Goal: Information Seeking & Learning: Learn about a topic

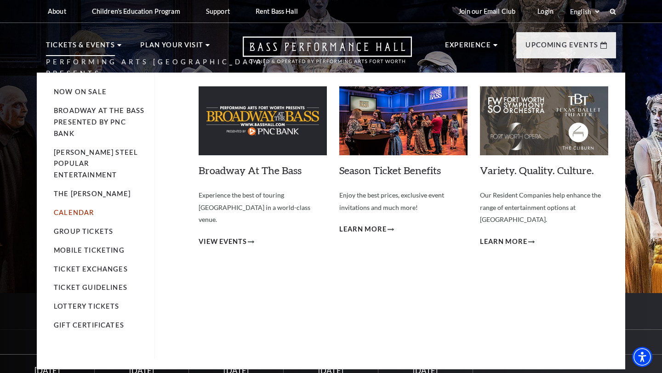
click at [58, 209] on link "Calendar" at bounding box center [74, 213] width 40 height 8
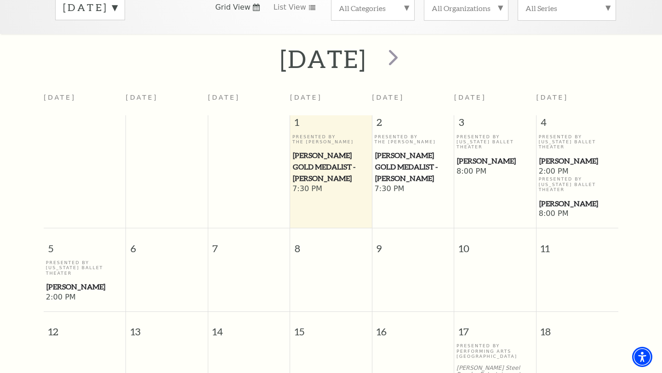
scroll to position [163, 0]
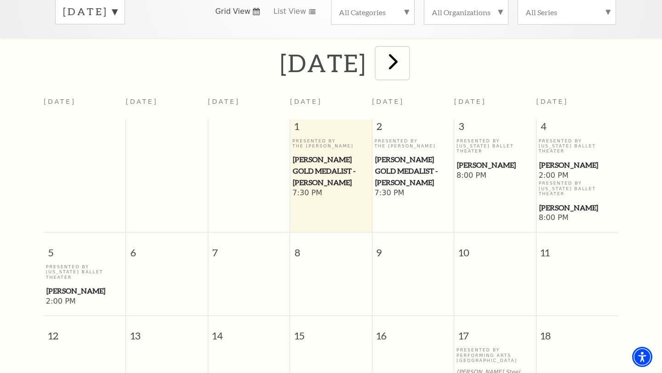
click at [406, 49] on span "next" at bounding box center [393, 61] width 26 height 26
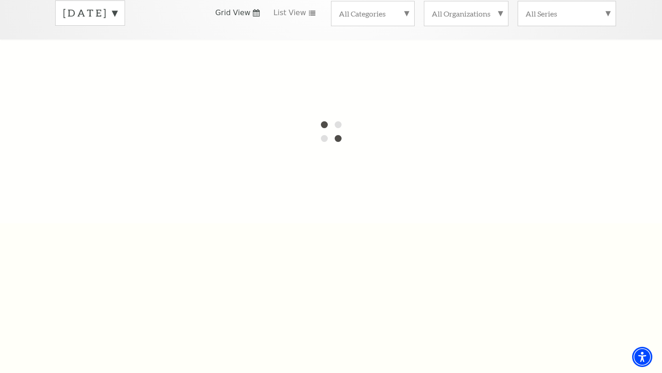
scroll to position [0, 0]
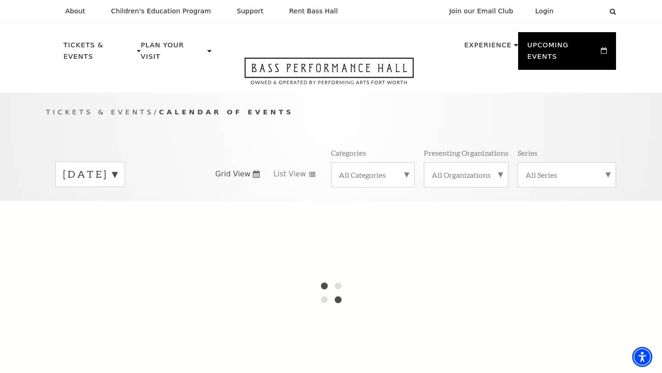
click at [117, 167] on label "[DATE]" at bounding box center [90, 174] width 54 height 14
click at [117, 185] on label "[DATE]" at bounding box center [90, 194] width 54 height 20
click at [117, 167] on label "[DATE]" at bounding box center [90, 174] width 54 height 14
click at [125, 201] on div at bounding box center [331, 293] width 662 height 184
click at [117, 202] on div at bounding box center [331, 293] width 662 height 184
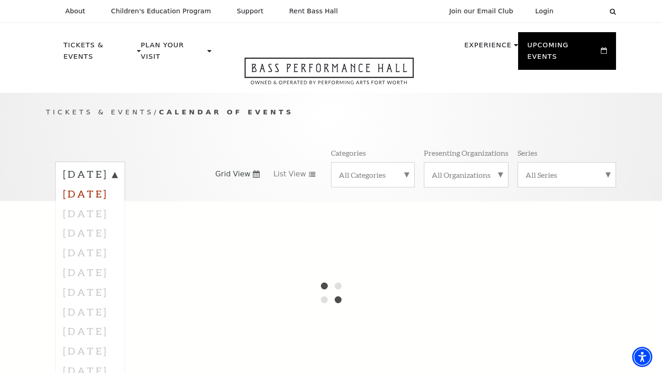
click at [117, 185] on label "[DATE]" at bounding box center [90, 194] width 54 height 20
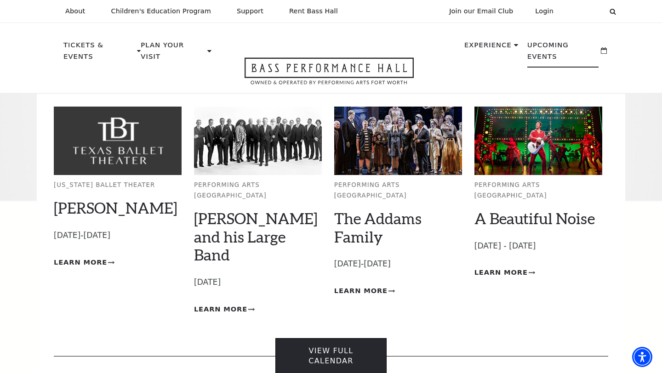
click at [308, 338] on link "View Full Calendar" at bounding box center [330, 356] width 111 height 36
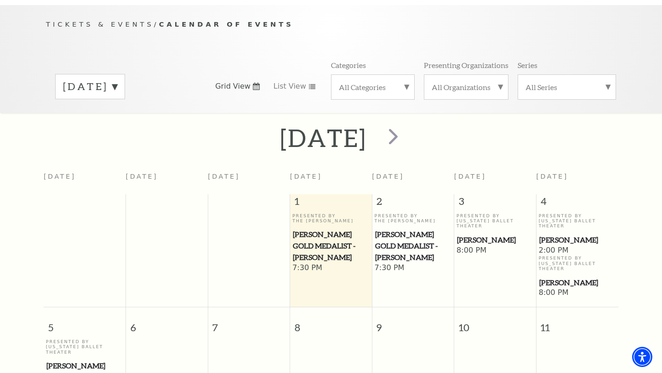
scroll to position [88, 0]
click at [406, 123] on span "next" at bounding box center [393, 136] width 26 height 26
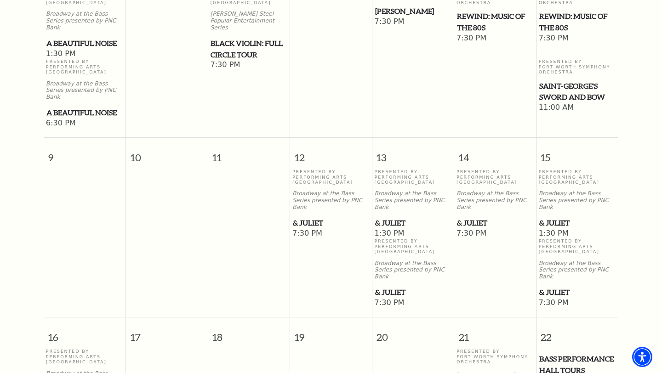
scroll to position [516, 0]
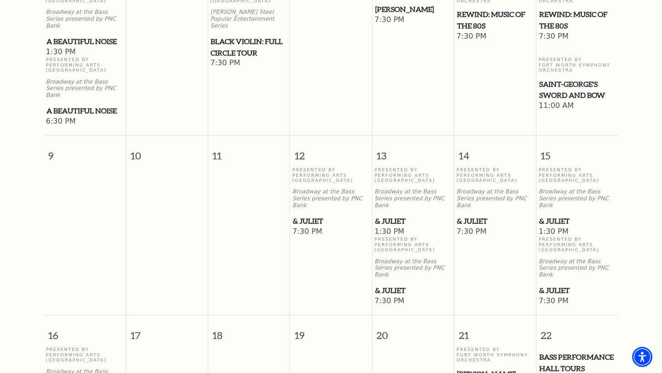
click at [301, 216] on span "& Juliet" at bounding box center [331, 221] width 76 height 11
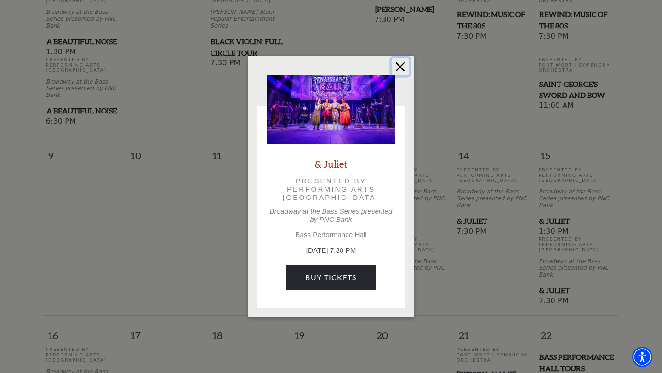
click at [403, 65] on button "Close" at bounding box center [400, 66] width 17 height 17
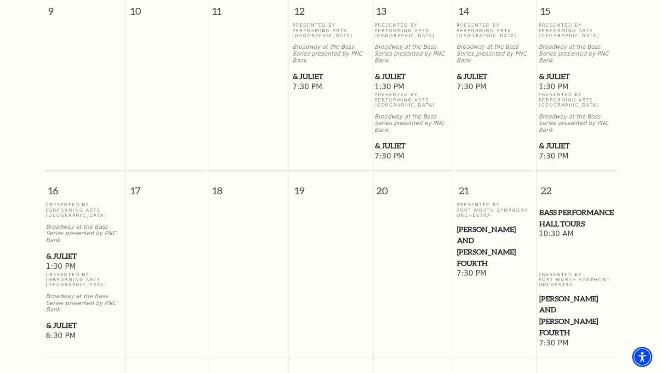
scroll to position [680, 0]
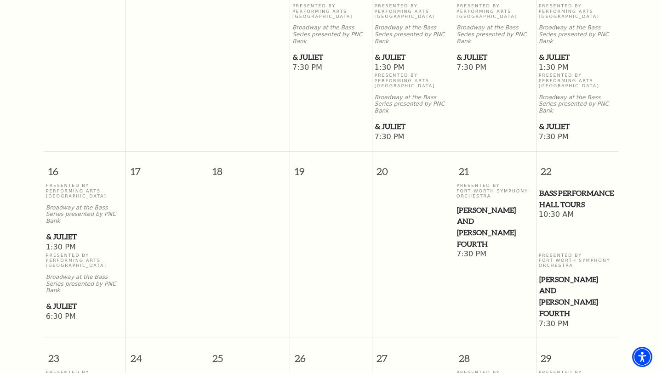
click at [476, 205] on span "[PERSON_NAME] and [PERSON_NAME] Fourth" at bounding box center [495, 228] width 76 height 46
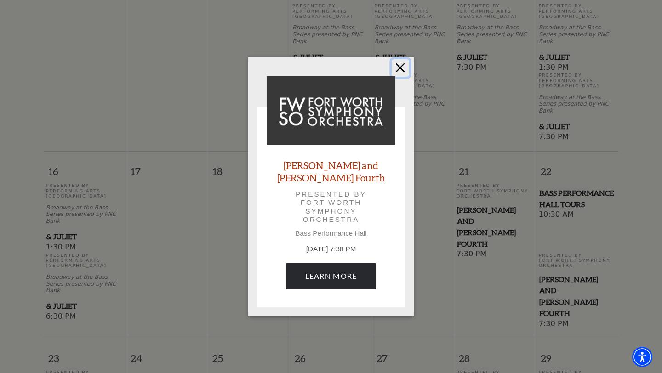
click at [399, 76] on button "Close" at bounding box center [400, 67] width 17 height 17
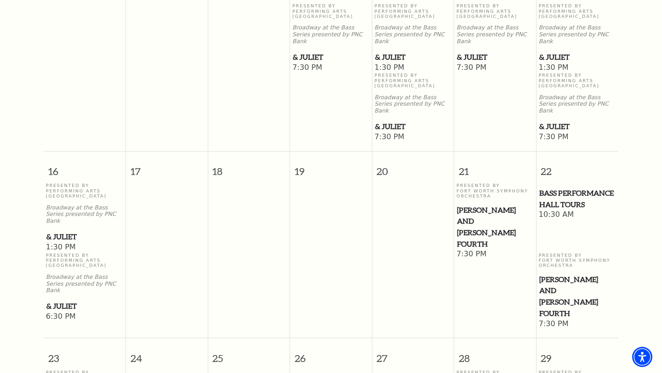
click at [467, 205] on span "[PERSON_NAME] and [PERSON_NAME] Fourth" at bounding box center [495, 228] width 76 height 46
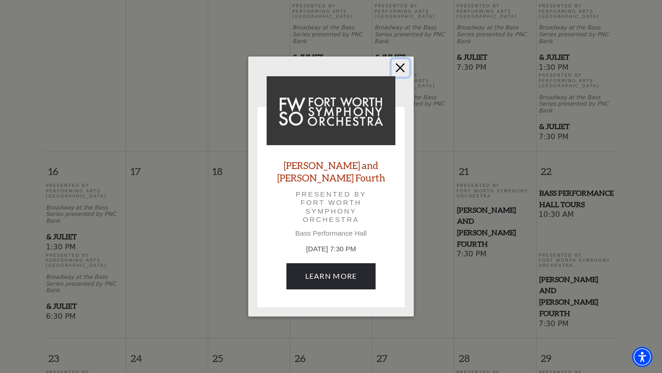
click at [402, 74] on button "Close" at bounding box center [400, 67] width 17 height 17
